Goal: Communication & Community: Answer question/provide support

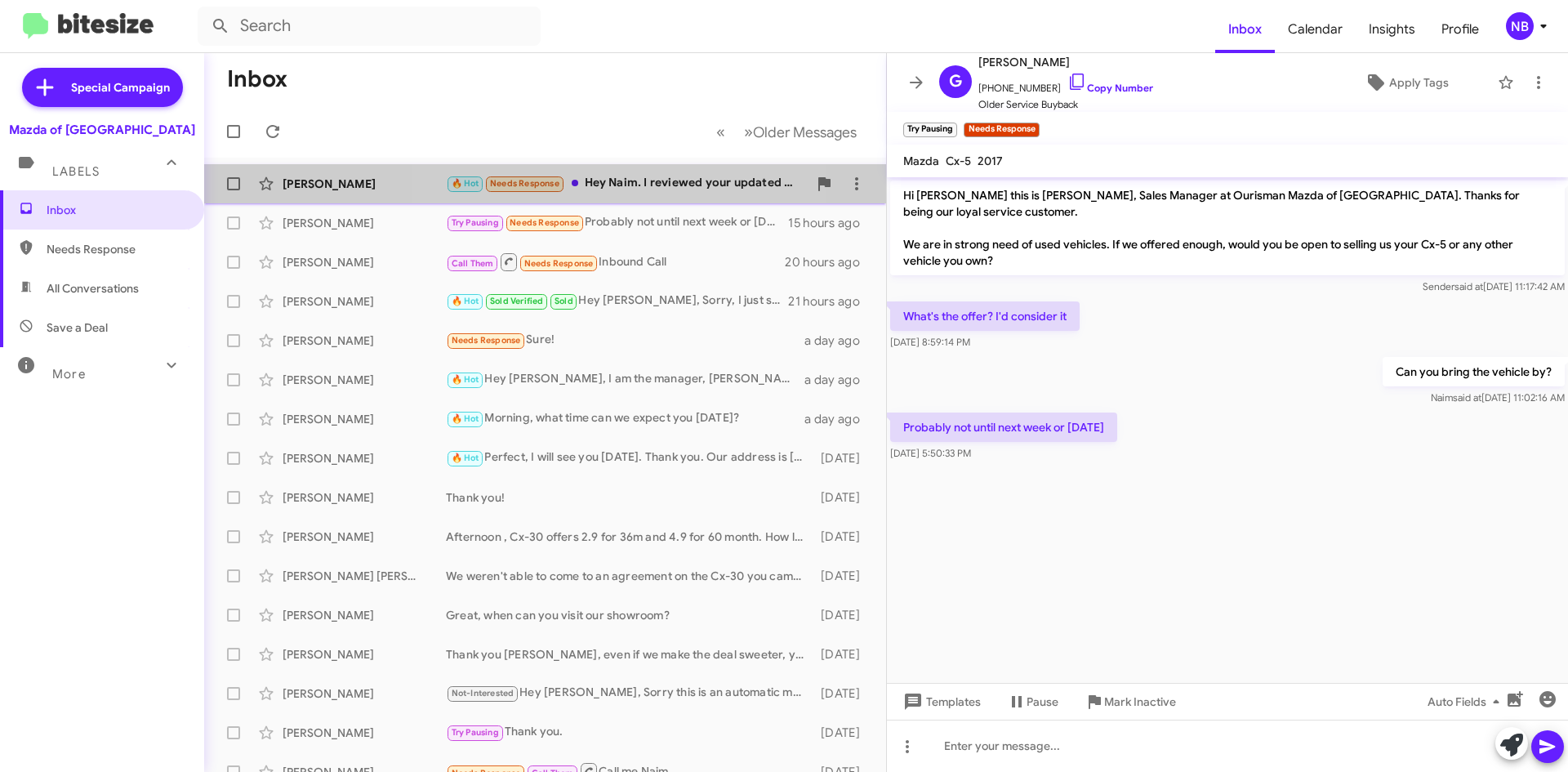
click at [639, 186] on div "🔥 Hot Needs Response Hey [PERSON_NAME]. I reviewed your updated proposal, and I…" at bounding box center [627, 184] width 361 height 19
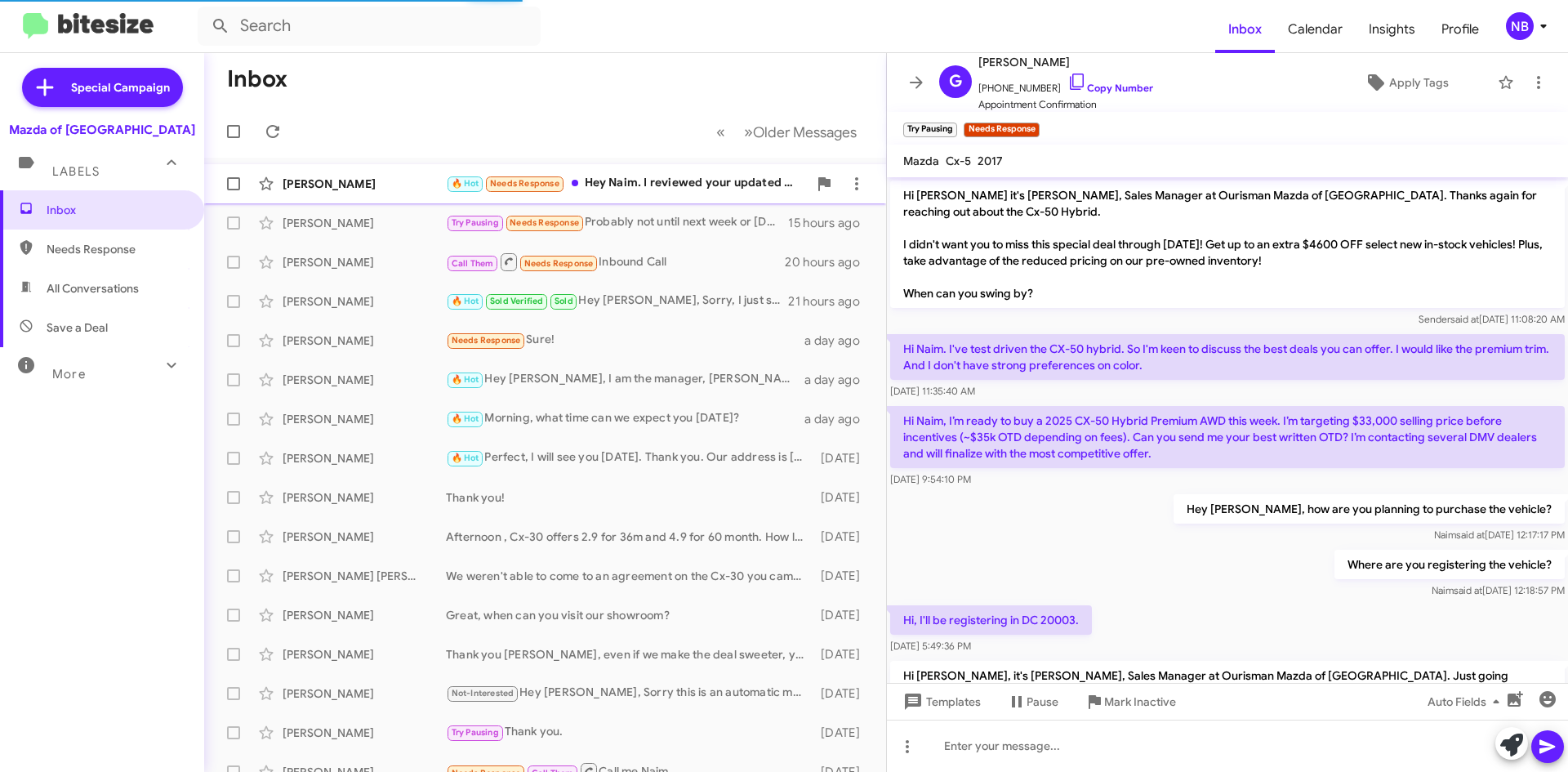
scroll to position [623, 0]
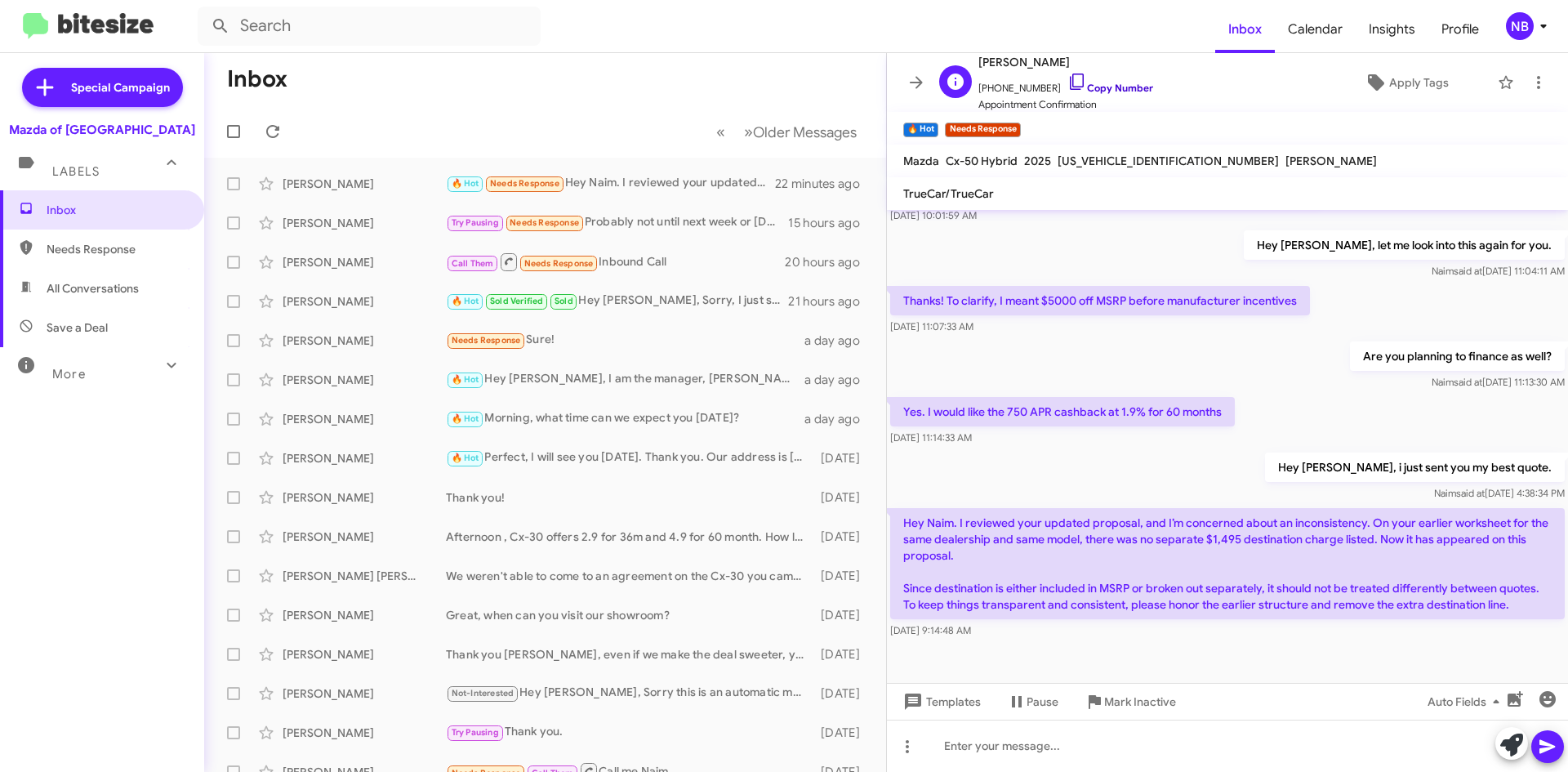
click at [1107, 88] on link "Copy Number" at bounding box center [1110, 88] width 86 height 12
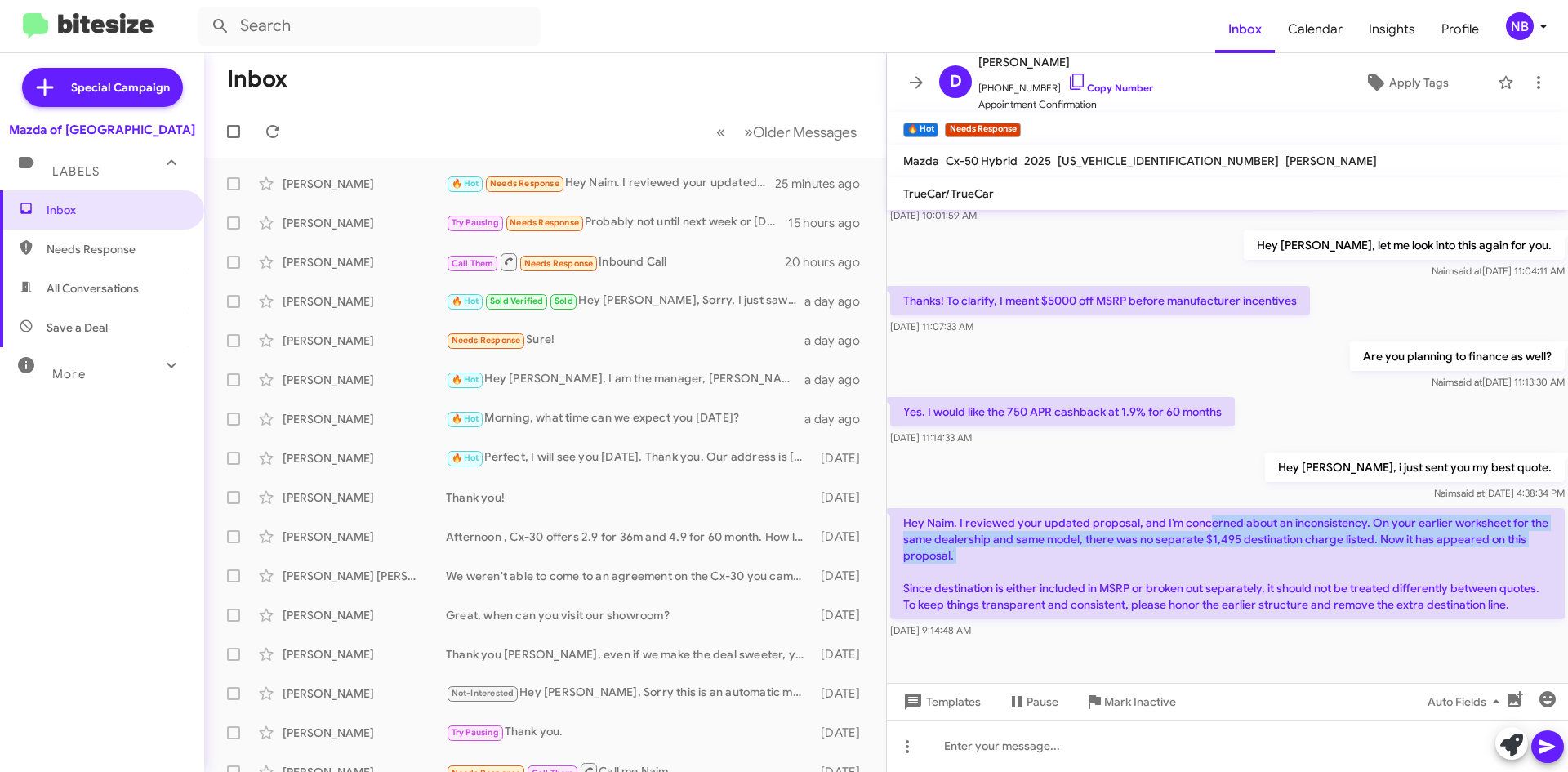
drag, startPoint x: 1212, startPoint y: 509, endPoint x: 1524, endPoint y: 573, distance: 318.5
click at [1524, 573] on p "Hey Naim. I reviewed your updated proposal, and I’m concerned about an inconsis…" at bounding box center [1227, 563] width 674 height 111
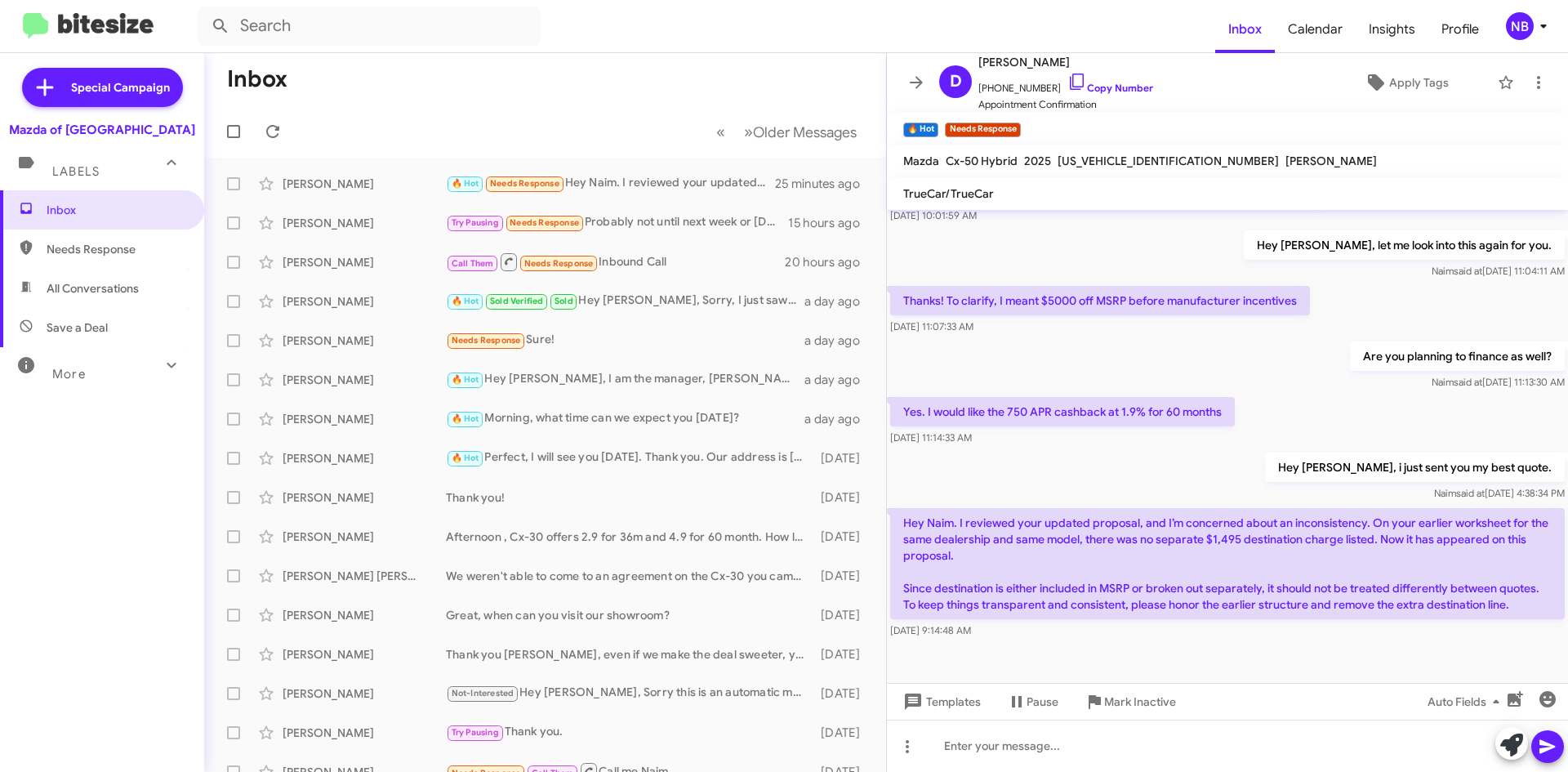
click at [1469, 594] on p "Hey Naim. I reviewed your updated proposal, and I’m concerned about an inconsis…" at bounding box center [1227, 563] width 674 height 111
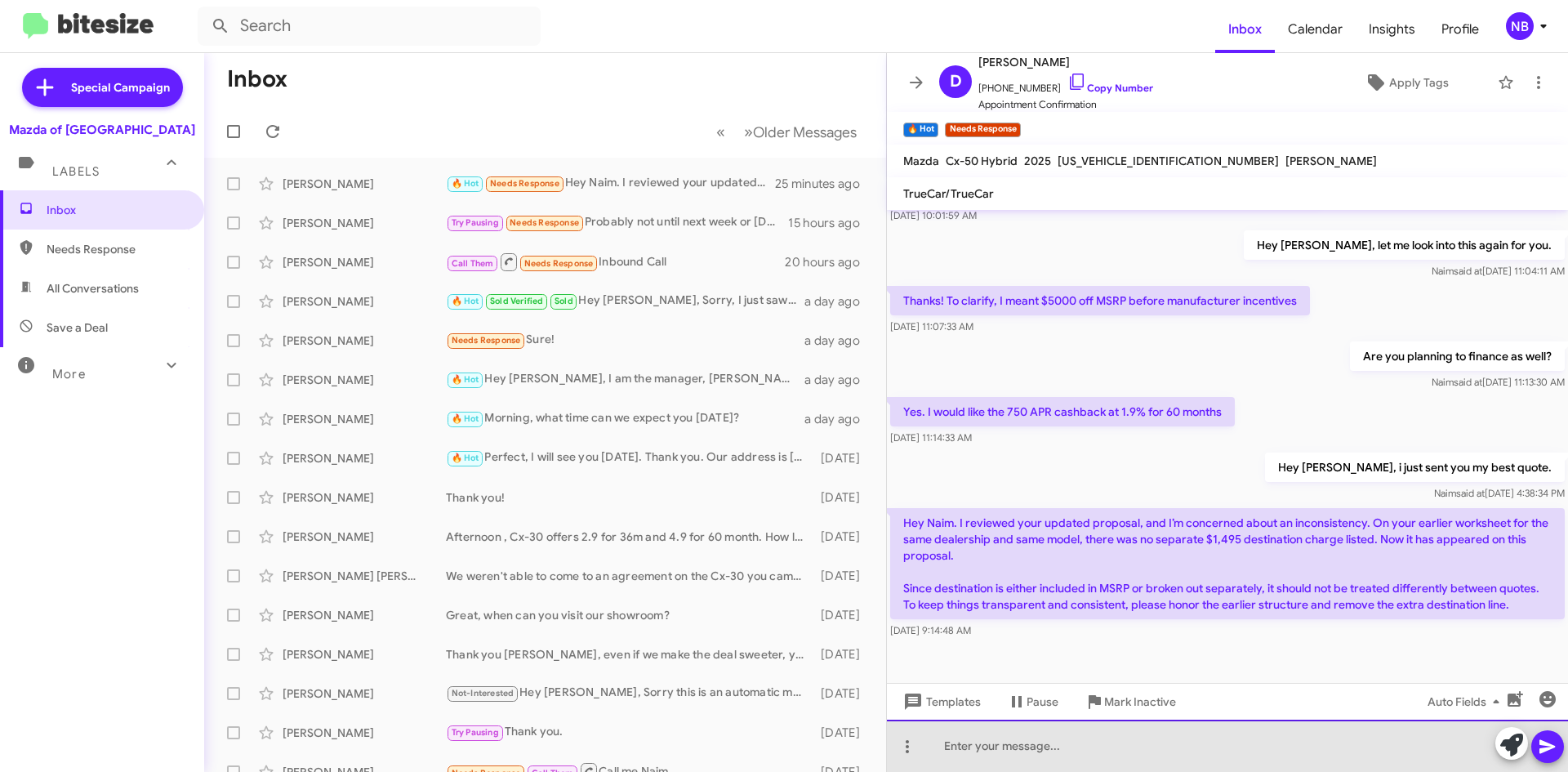
click at [999, 747] on div at bounding box center [1227, 745] width 681 height 52
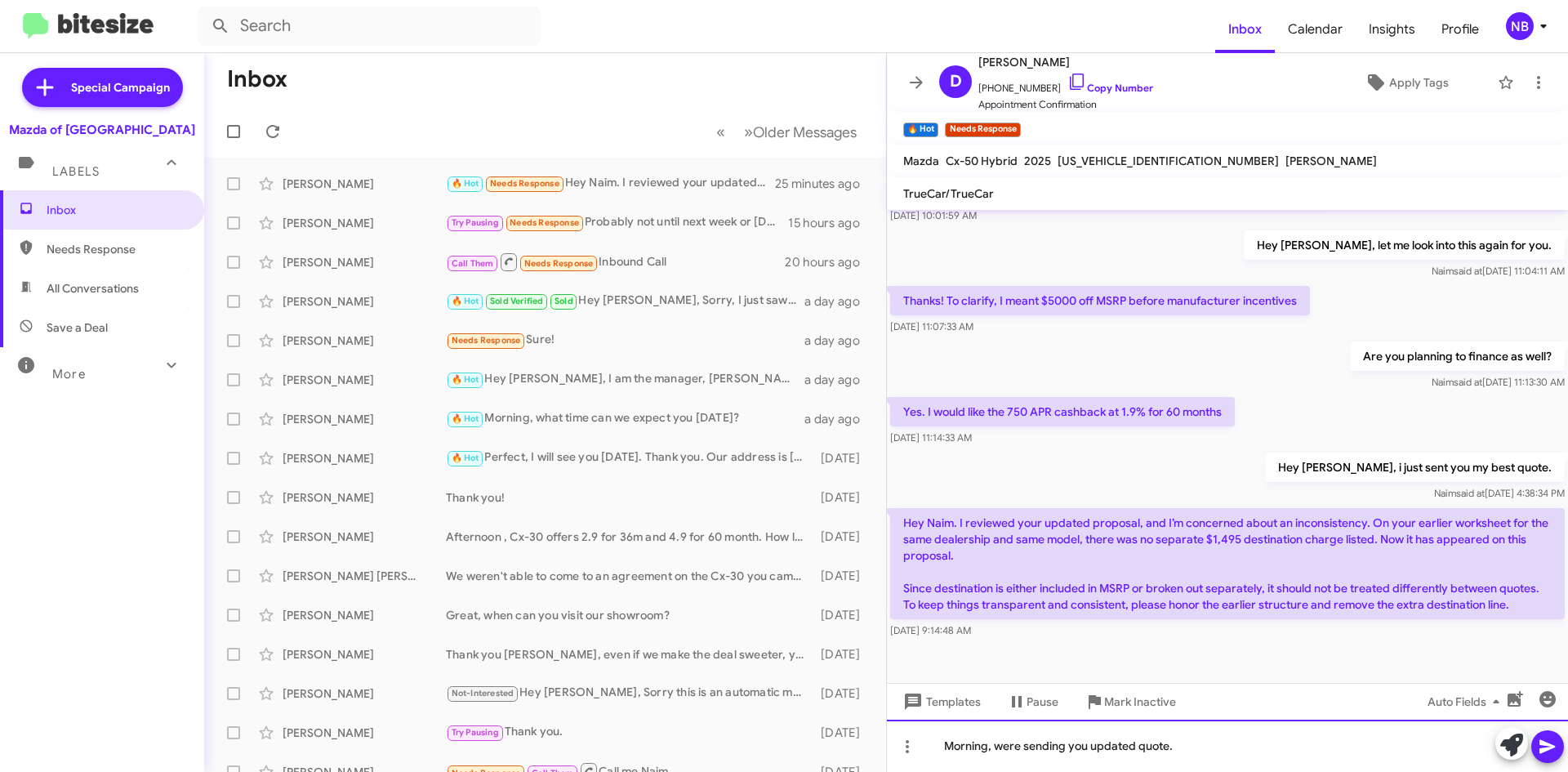
click at [1006, 749] on div "Morning, were sending you updated quote." at bounding box center [1227, 745] width 681 height 52
click at [1217, 753] on div "Morning, we're sending you updated quote." at bounding box center [1227, 745] width 681 height 52
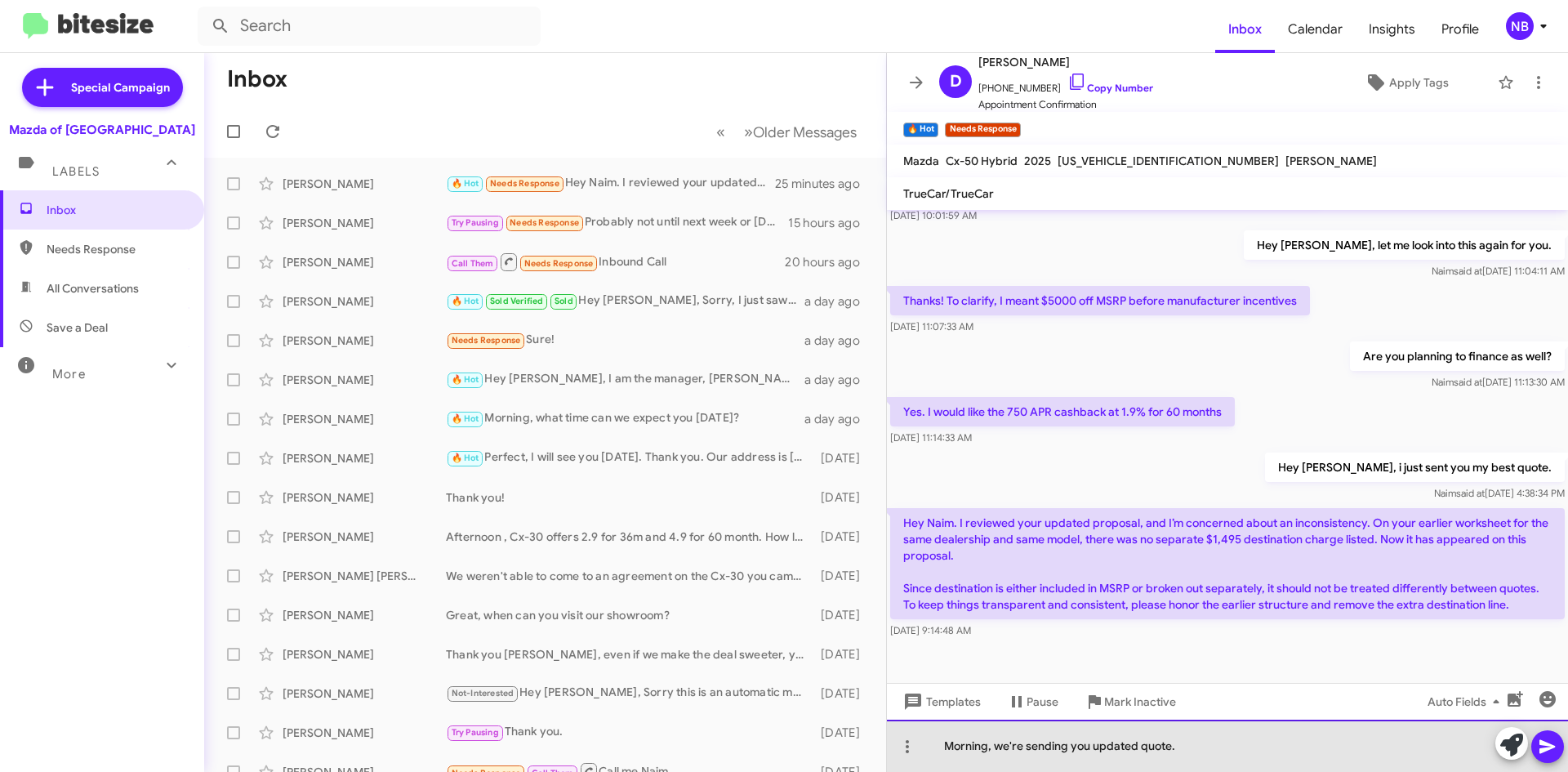
click at [1124, 750] on div "Morning, we're sending you updated quote." at bounding box center [1227, 745] width 681 height 52
click at [1224, 748] on div "Morning, we're sending you an updated quote." at bounding box center [1227, 745] width 681 height 52
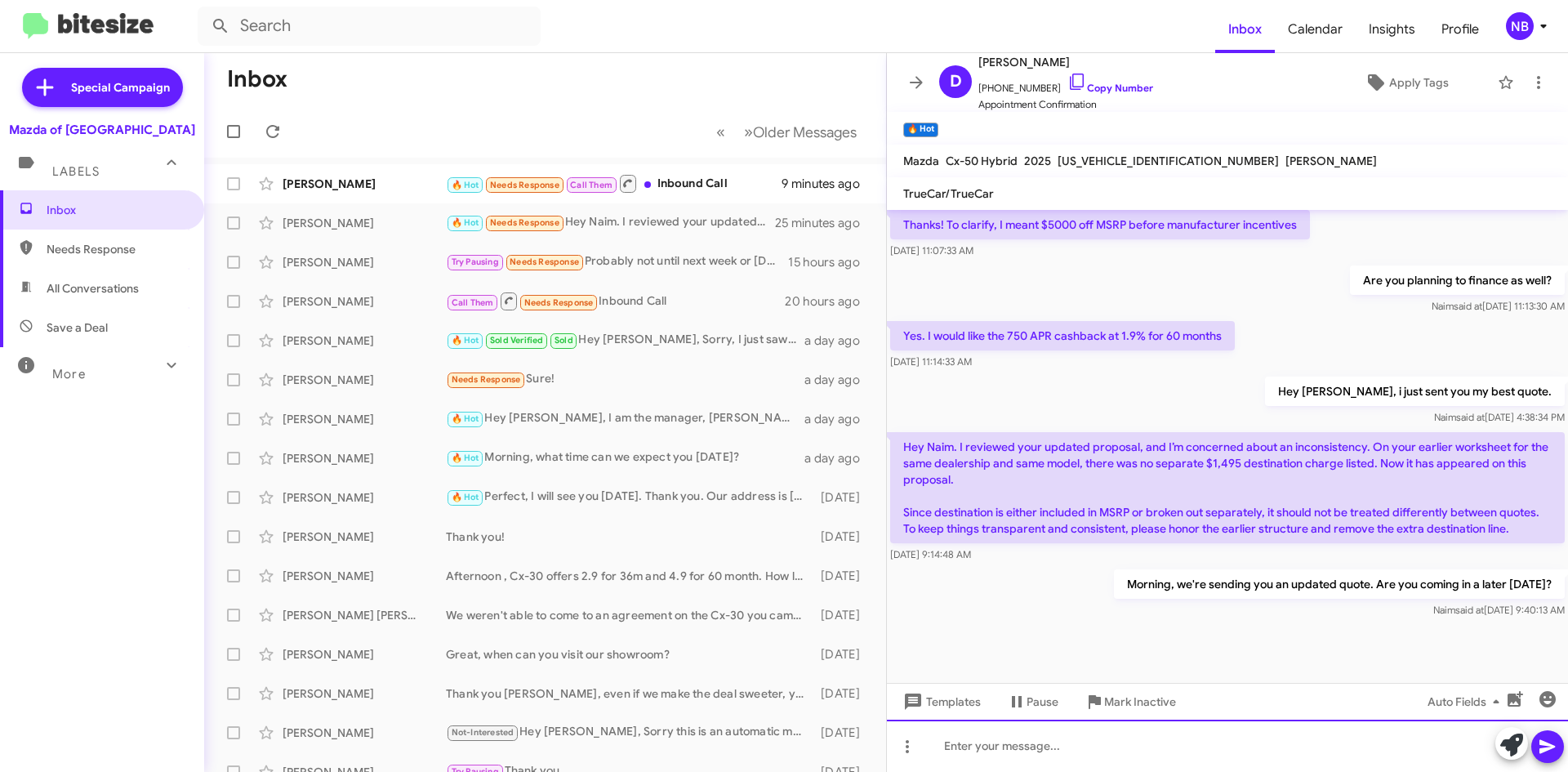
scroll to position [716, 0]
